Goal: Task Accomplishment & Management: Complete application form

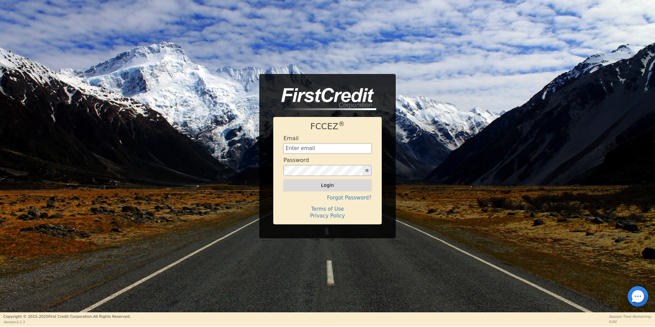
type input "[EMAIL_ADDRESS][DOMAIN_NAME]"
click at [339, 184] on button "Login" at bounding box center [327, 185] width 88 height 12
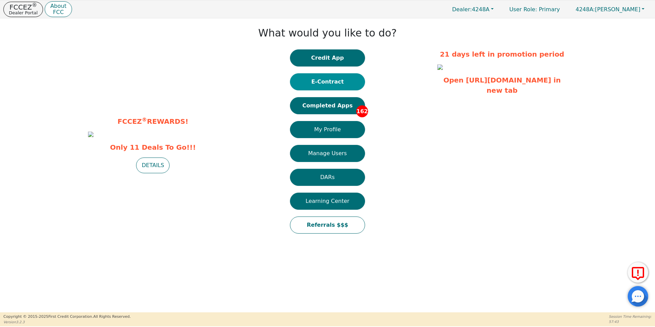
click at [339, 90] on button "E-Contract" at bounding box center [327, 81] width 75 height 17
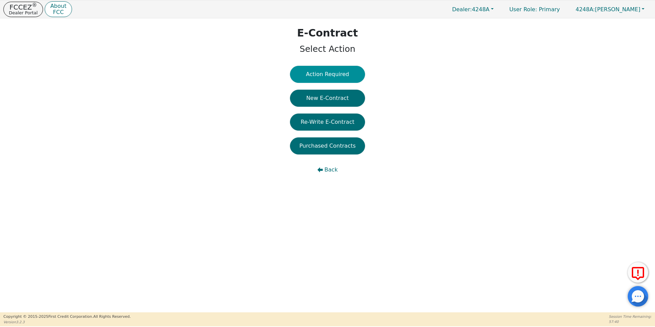
click at [336, 72] on button "Action Required" at bounding box center [327, 74] width 75 height 17
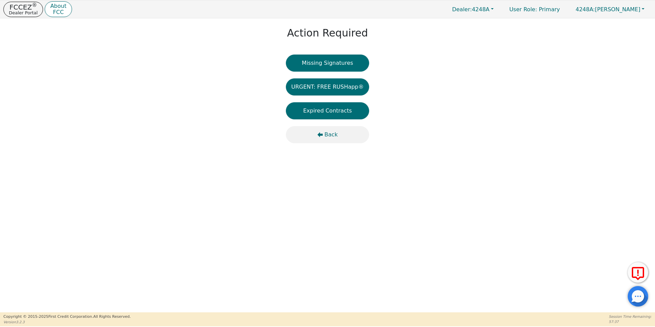
click at [323, 134] on icon "button" at bounding box center [320, 134] width 5 height 5
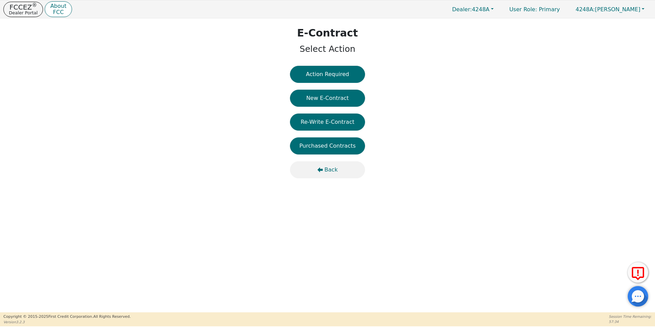
click at [335, 168] on span "Back" at bounding box center [330, 170] width 13 height 8
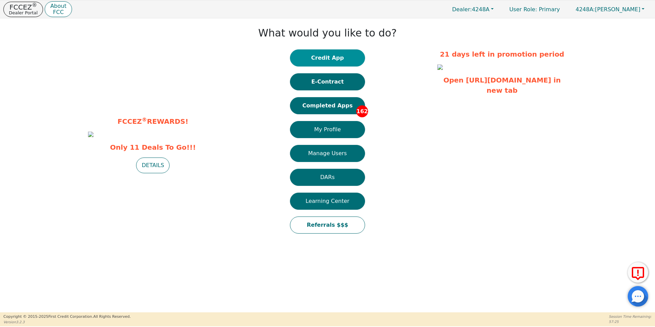
click at [319, 59] on button "Credit App" at bounding box center [327, 57] width 75 height 17
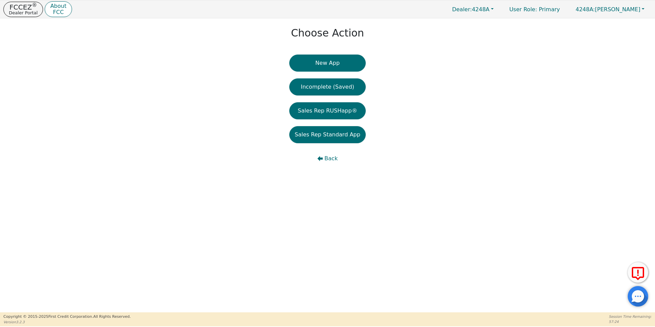
click at [319, 59] on button "New App" at bounding box center [327, 63] width 76 height 17
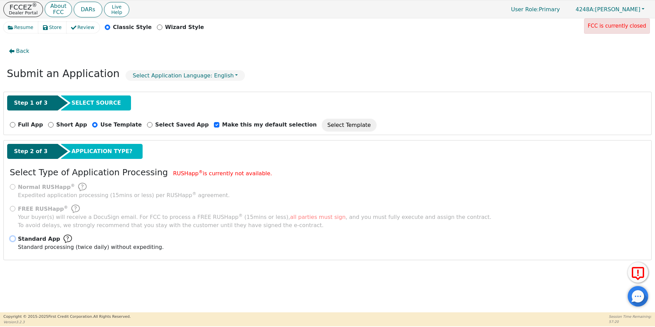
click at [12, 240] on input "Standard App Standard processing (twice daily) without expediting." at bounding box center [12, 238] width 5 height 5
radio input "true"
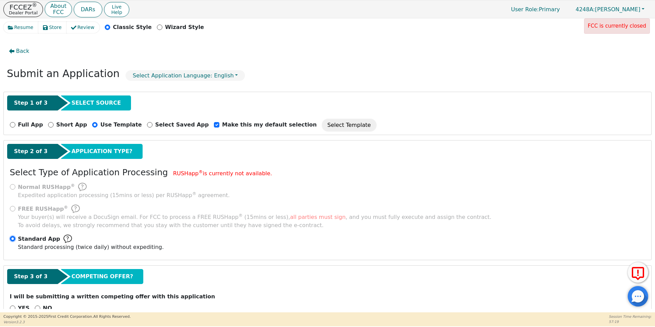
scroll to position [18, 0]
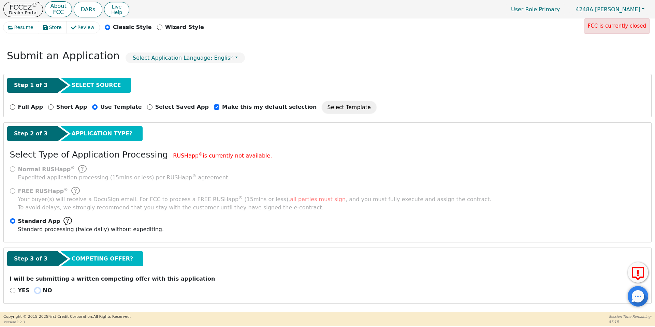
click at [35, 289] on input "NO" at bounding box center [37, 290] width 5 height 5
radio input "true"
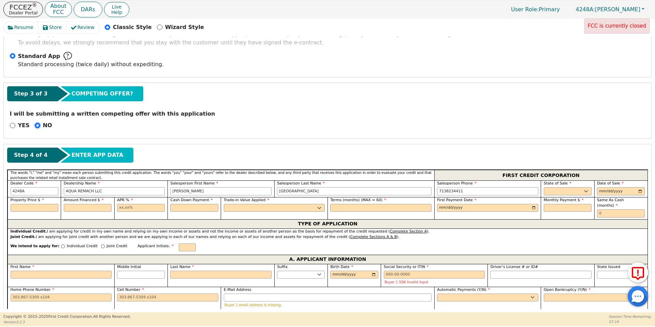
scroll to position [183, 0]
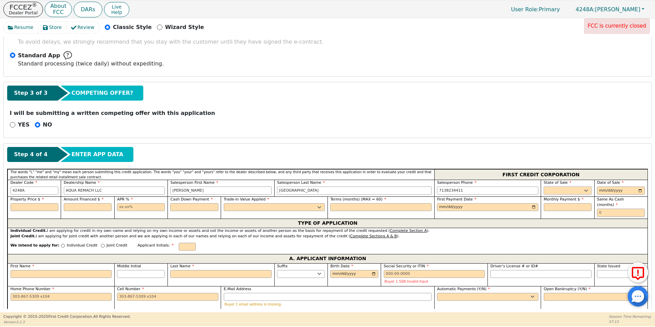
click at [575, 187] on select "AK AL AR AZ CA CO CT DC DE FL [GEOGRAPHIC_DATA] HI IA ID IL IN KS [GEOGRAPHIC_D…" at bounding box center [568, 191] width 48 height 8
select select "[GEOGRAPHIC_DATA]"
click at [544, 187] on select "AK AL AR AZ CA CO CT DC DE FL [GEOGRAPHIC_DATA] HI IA ID IL IN KS [GEOGRAPHIC_D…" at bounding box center [568, 191] width 48 height 8
type input "[DATE]"
type input "3999.99"
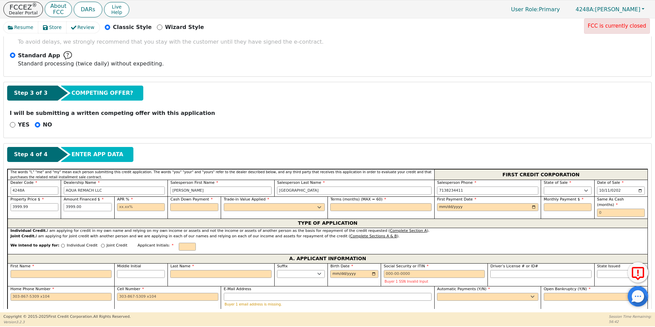
type input "3999.00"
click at [31, 208] on input "3999.99" at bounding box center [35, 207] width 48 height 8
type input "3999.00"
type input "17.99"
type input "0.00"
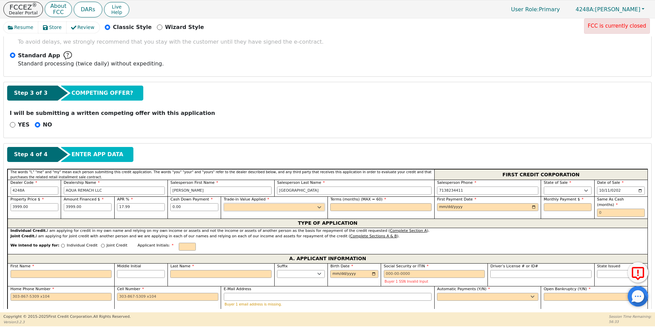
select select "n"
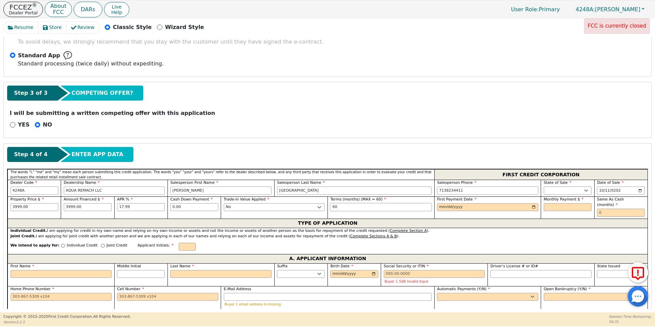
type input "60"
type input "[DATE]"
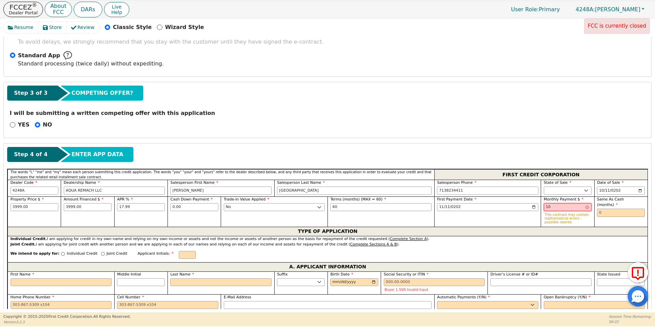
type input "1"
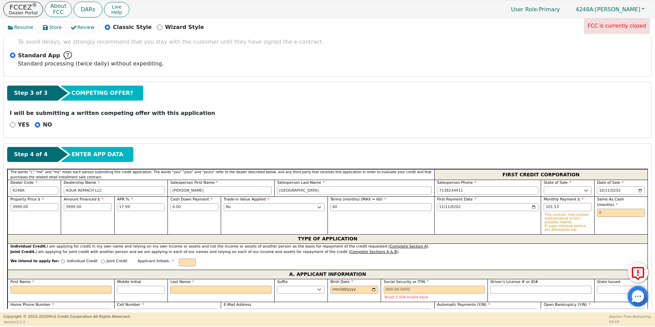
type input "101.53"
type input "0"
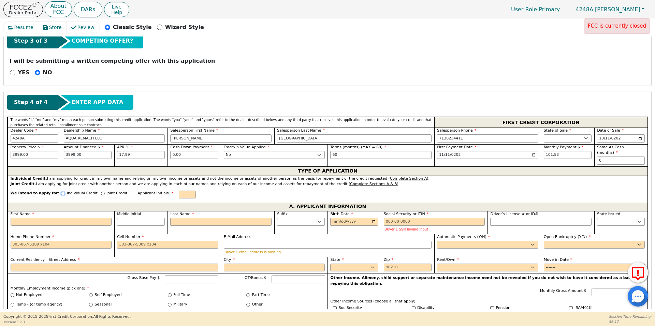
scroll to position [246, 0]
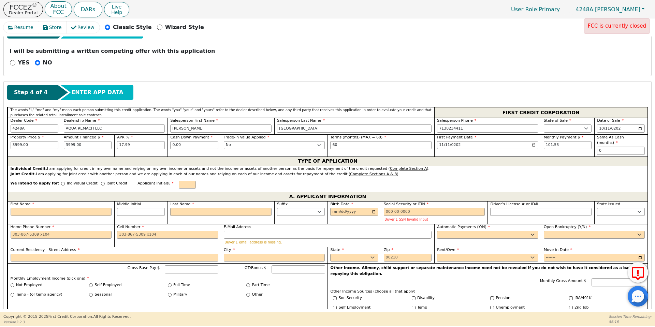
click at [61, 181] on div "Individual Credit" at bounding box center [79, 185] width 36 height 9
click at [61, 182] on input "Individual Credit" at bounding box center [63, 184] width 4 height 4
radio input "true"
click at [59, 209] on input "First Name" at bounding box center [61, 212] width 101 height 8
type input "E"
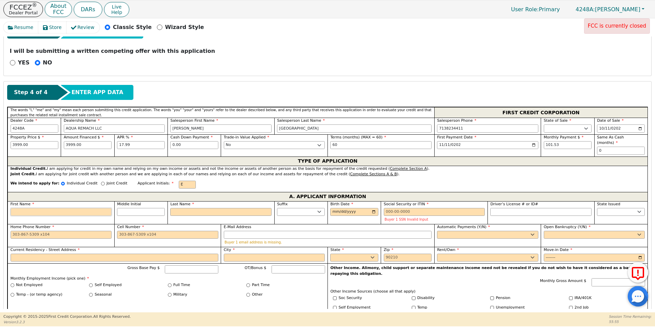
type input "E"
type input "Em"
type input "Emm"
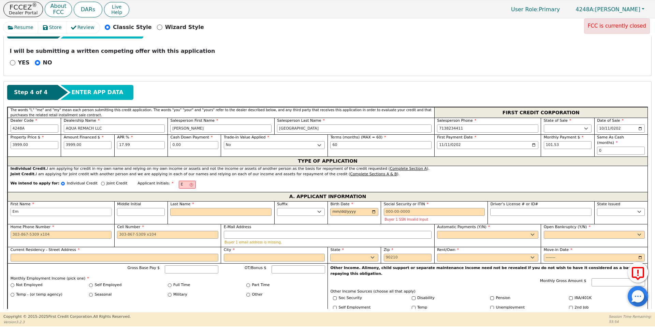
type input "Emm"
type input "[PERSON_NAME]"
type input "Emman"
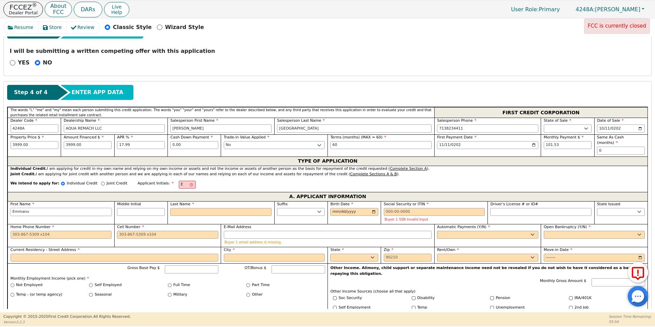
type input "Emmanue"
type input "[PERSON_NAME]"
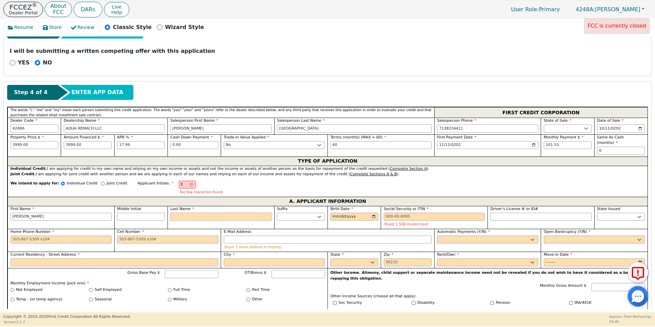
type input "EP"
type input "P"
type input "[PERSON_NAME]"
type input "Pe"
type input "[PERSON_NAME]"
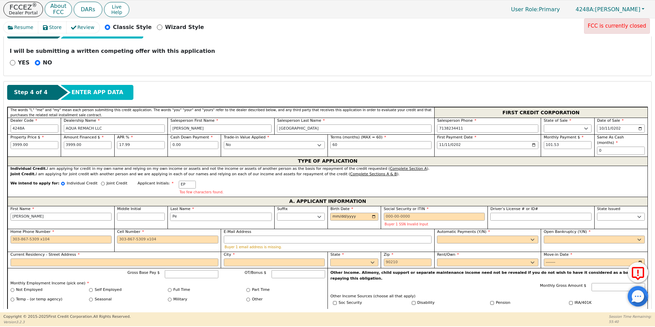
type input "Per"
type input "[PERSON_NAME]"
type input "Pere"
type input "[PERSON_NAME]"
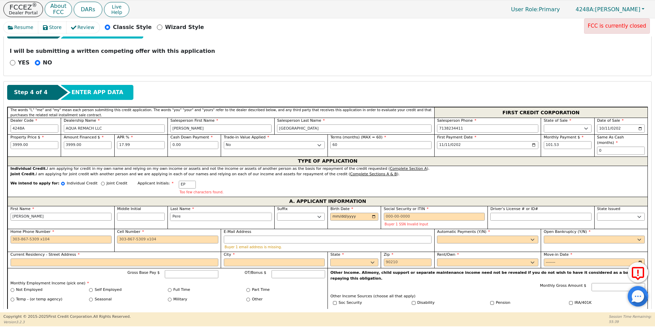
type input "[PERSON_NAME]"
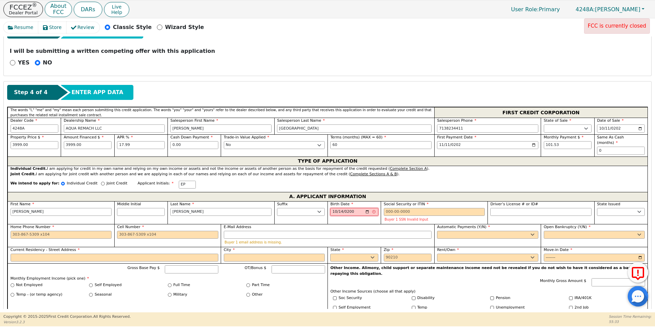
type input "[DATE]"
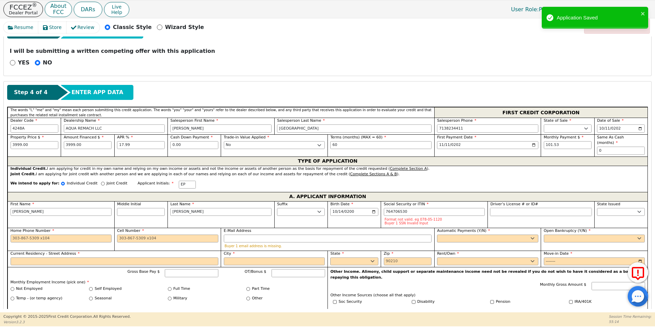
type input "***-**-6530"
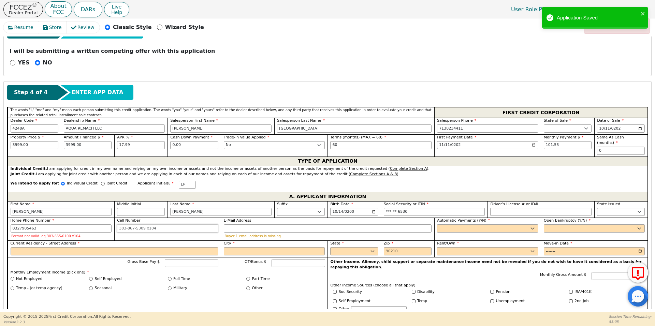
type input "[PHONE_NUMBER]"
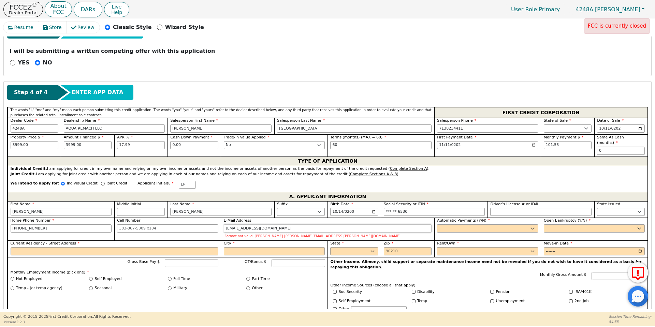
type input "[EMAIL_ADDRESS][DOMAIN_NAME]"
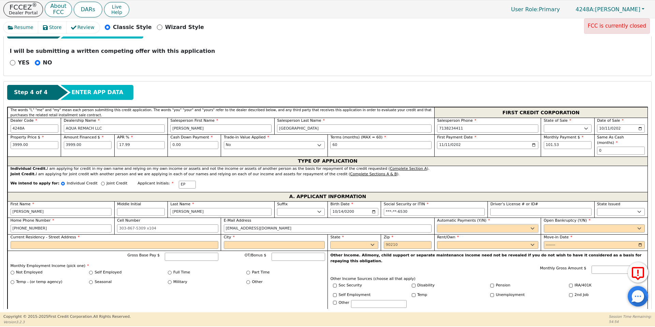
select select "y"
type input "[PERSON_NAME]"
select select "n"
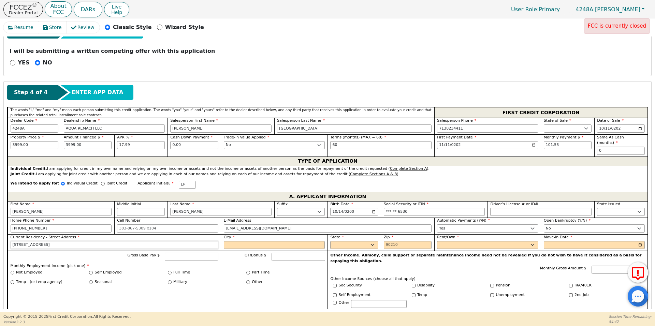
type input "[STREET_ADDRESS]"
type input "[GEOGRAPHIC_DATA]"
click at [334, 253] on p "Other Income. Alimony, child support or separate maintenance income need not be…" at bounding box center [487, 258] width 314 height 11
click at [336, 241] on select "AK AL AR AZ CA CO CT DC DE FL [GEOGRAPHIC_DATA] HI IA ID IL IN KS [GEOGRAPHIC_D…" at bounding box center [354, 245] width 48 height 8
click at [330, 241] on select "AK AL AR AZ CA CO CT DC DE FL [GEOGRAPHIC_DATA] HI IA ID IL IN KS [GEOGRAPHIC_D…" at bounding box center [354, 245] width 48 height 8
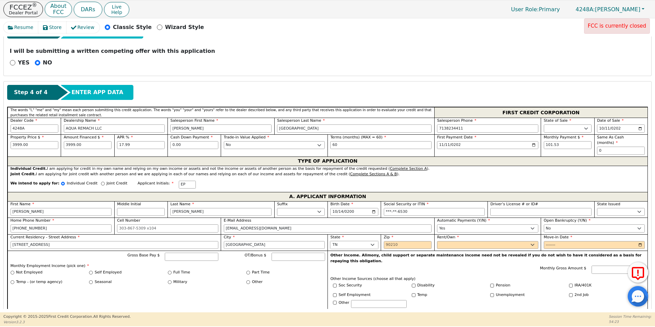
select select "[GEOGRAPHIC_DATA]"
type input "77083"
select select "Rent"
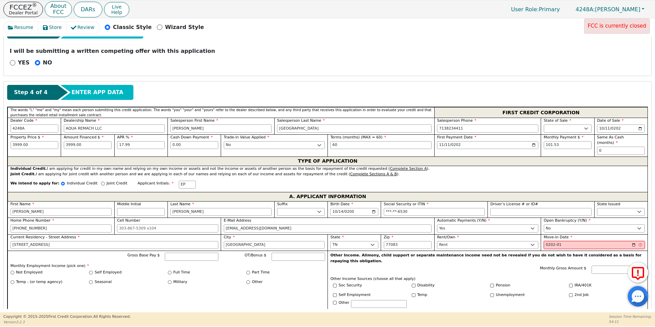
type input "2020-01"
type input "6"
type input "2500"
click at [168, 271] on input "Full Time" at bounding box center [170, 273] width 4 height 4
radio input "true"
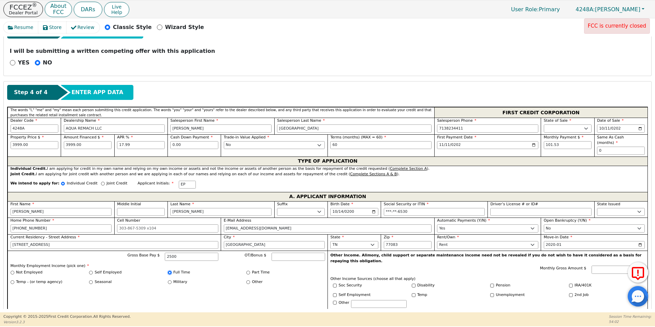
type input "2500.00"
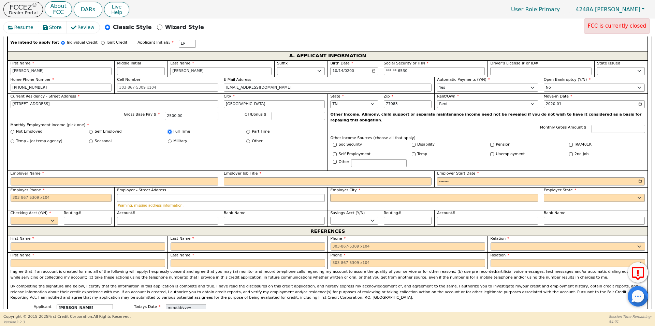
scroll to position [430, 0]
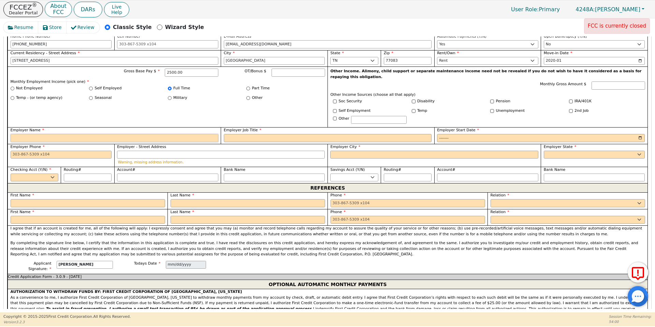
click at [186, 134] on input "Employer Name" at bounding box center [115, 138] width 208 height 8
type input "Kroger"
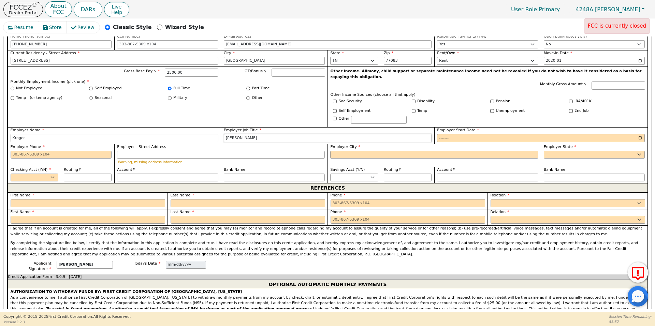
type input "[PERSON_NAME]"
type input "2025-04"
click at [102, 151] on input "Employer Phone" at bounding box center [61, 155] width 101 height 8
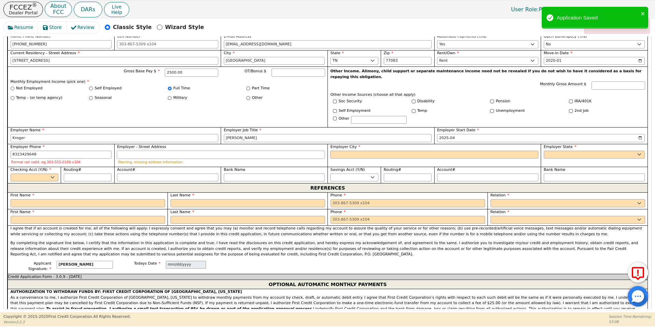
type input "[PHONE_NUMBER]"
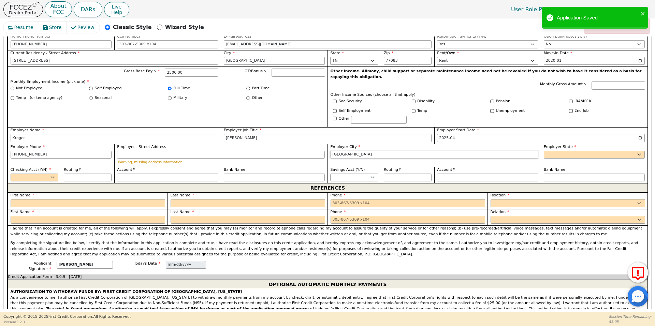
type input "[GEOGRAPHIC_DATA]"
select select "[GEOGRAPHIC_DATA]"
select select "y"
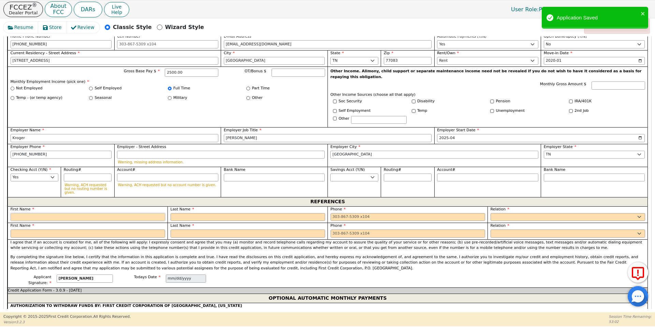
click at [109, 213] on input "text" at bounding box center [88, 217] width 155 height 8
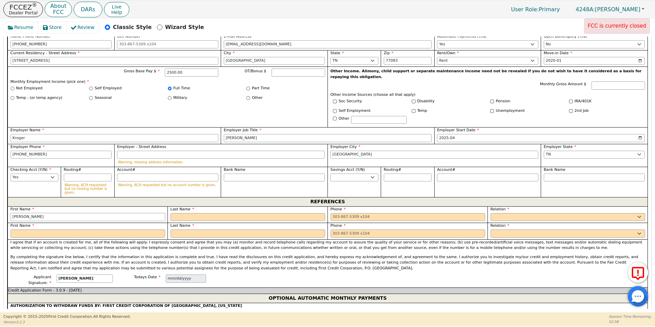
type input "[PERSON_NAME]"
click at [83, 230] on input "text" at bounding box center [88, 234] width 155 height 8
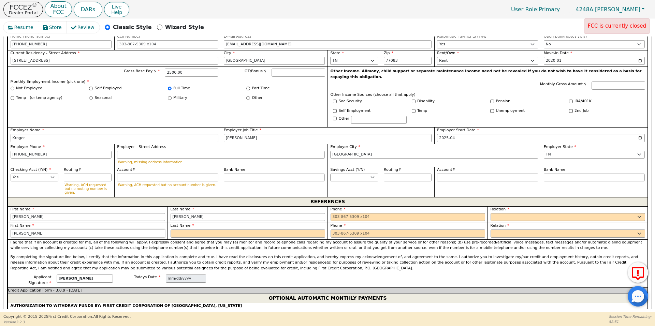
type input "[PERSON_NAME]"
click at [364, 213] on input "tel" at bounding box center [407, 217] width 155 height 8
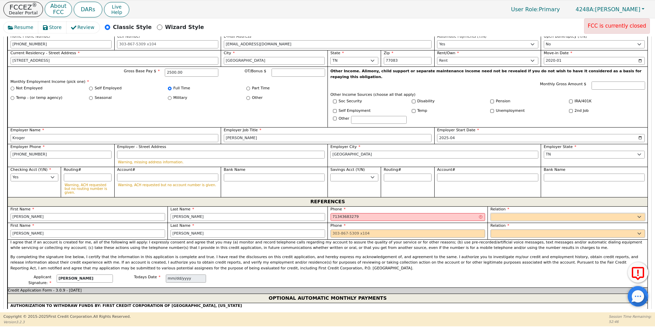
type input "[PHONE_NUMBER] 9"
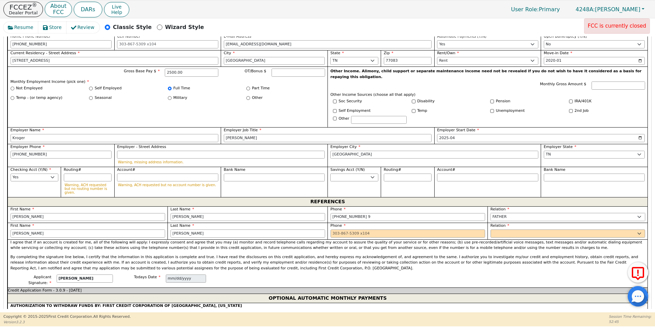
select select "FRIEND"
click at [421, 213] on input "[PHONE_NUMBER] 9" at bounding box center [407, 217] width 155 height 8
click at [395, 230] on input "tel" at bounding box center [407, 234] width 155 height 8
type input "[PHONE_NUMBER]"
type input "[PHONE_NUMBER] 49"
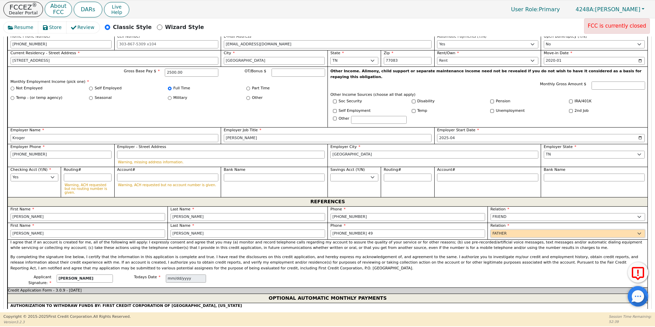
select select "FRIEND"
click at [396, 230] on input "[PHONE_NUMBER] 49" at bounding box center [407, 234] width 155 height 8
click at [363, 258] on div "I agree that if an account is created for me, all of the following will apply: …" at bounding box center [328, 256] width 640 height 35
type input "[PHONE_NUMBER]"
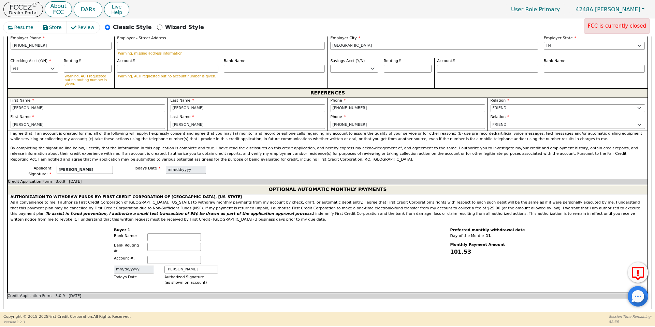
scroll to position [773, 0]
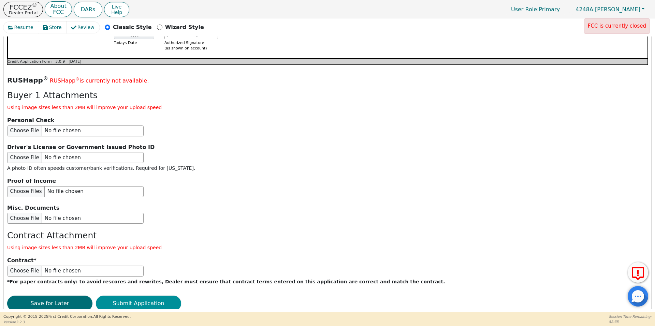
click at [162, 296] on button "Submit Application" at bounding box center [138, 304] width 85 height 16
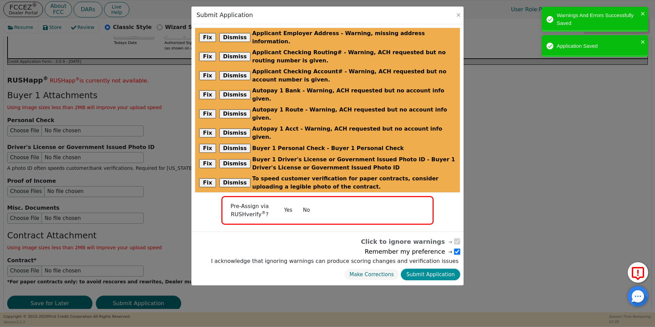
click at [422, 269] on button "Submit Application" at bounding box center [430, 275] width 59 height 12
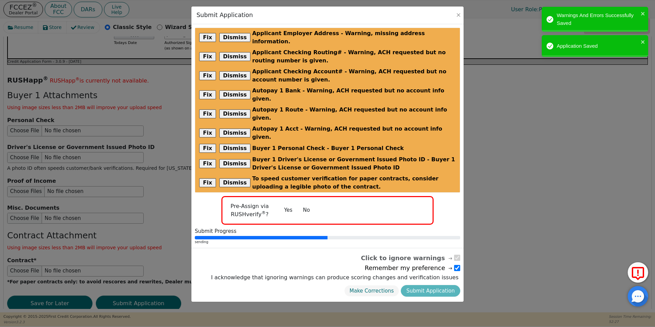
radio input "false"
checkbox input "false"
